Goal: Task Accomplishment & Management: Manage account settings

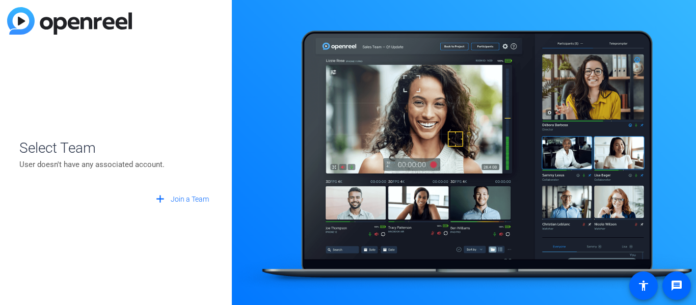
click at [40, 166] on p "User doesn't have any associated account." at bounding box center [116, 164] width 194 height 11
click at [37, 151] on span "Select Team" at bounding box center [116, 148] width 194 height 21
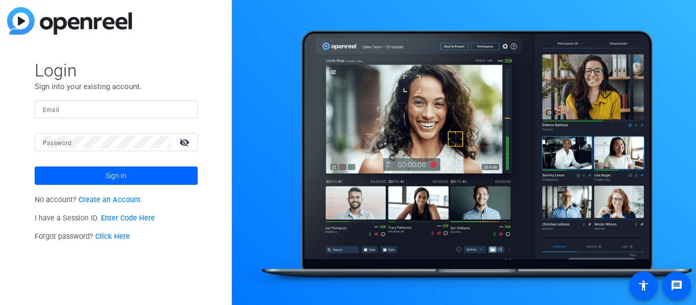
click at [62, 113] on input "Email" at bounding box center [116, 109] width 147 height 12
paste input "[PERSON_NAME][EMAIL_ADDRESS][DOMAIN_NAME] Password: [SECURITY_DATA]"
drag, startPoint x: 147, startPoint y: 108, endPoint x: 230, endPoint y: 125, distance: 84.9
click at [230, 125] on div "Login Sign into your existing account. Email [PERSON_NAME][EMAIL_ADDRESS][DOMAI…" at bounding box center [116, 152] width 232 height 305
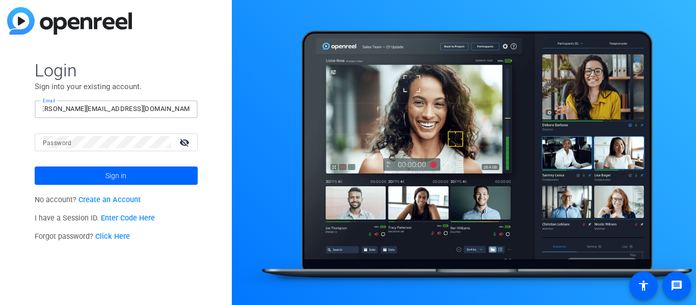
scroll to position [0, 0]
type input "[PERSON_NAME][EMAIL_ADDRESS][DOMAIN_NAME]"
click at [134, 173] on span at bounding box center [116, 176] width 163 height 24
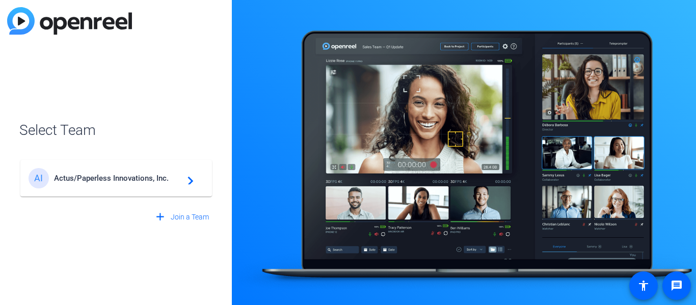
click at [134, 173] on div "AI Actus/Paperless Innovations, Inc. navigate_next" at bounding box center [116, 178] width 175 height 20
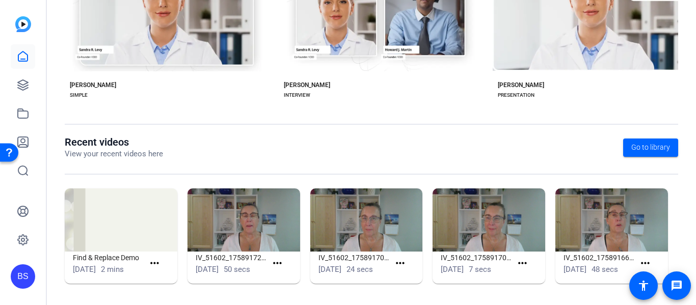
scroll to position [277, 0]
